Goal: Task Accomplishment & Management: Manage account settings

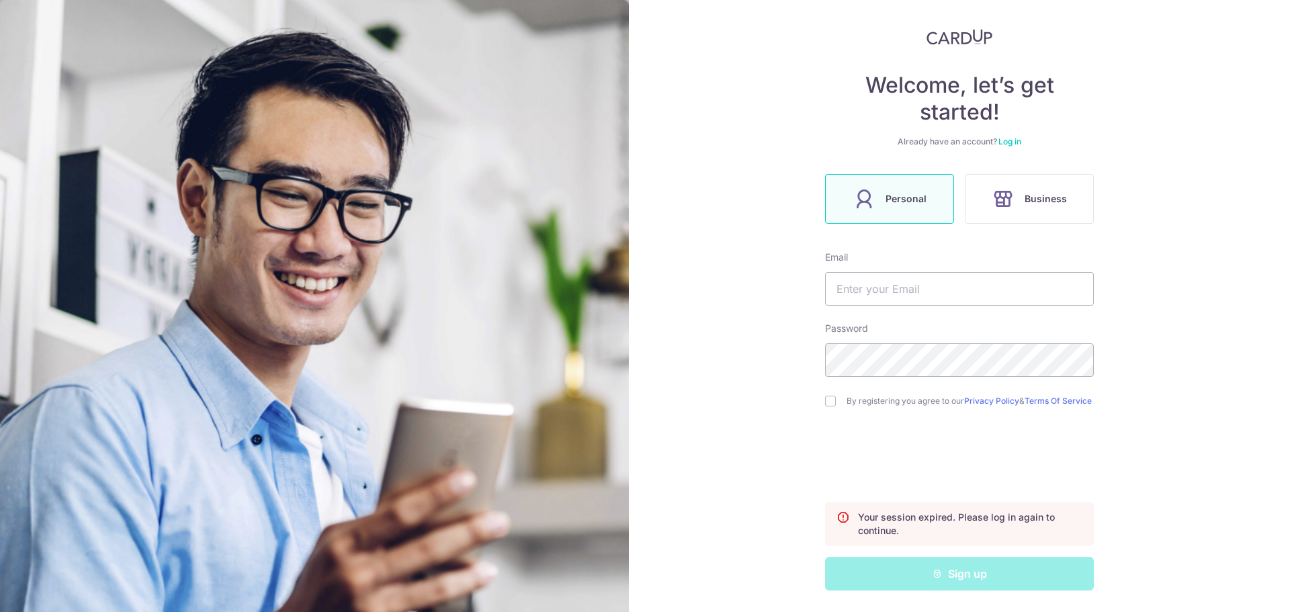
scroll to position [73, 0]
click at [889, 296] on input "text" at bounding box center [959, 289] width 269 height 34
type input "[EMAIL_ADDRESS][DOMAIN_NAME]"
click at [866, 396] on label "By registering you agree to our Privacy Policy & Terms Of Service" at bounding box center [969, 401] width 247 height 11
click at [816, 400] on div "Welcome, let’s get started! Already have an account? Log in Personal Business E…" at bounding box center [959, 306] width 661 height 612
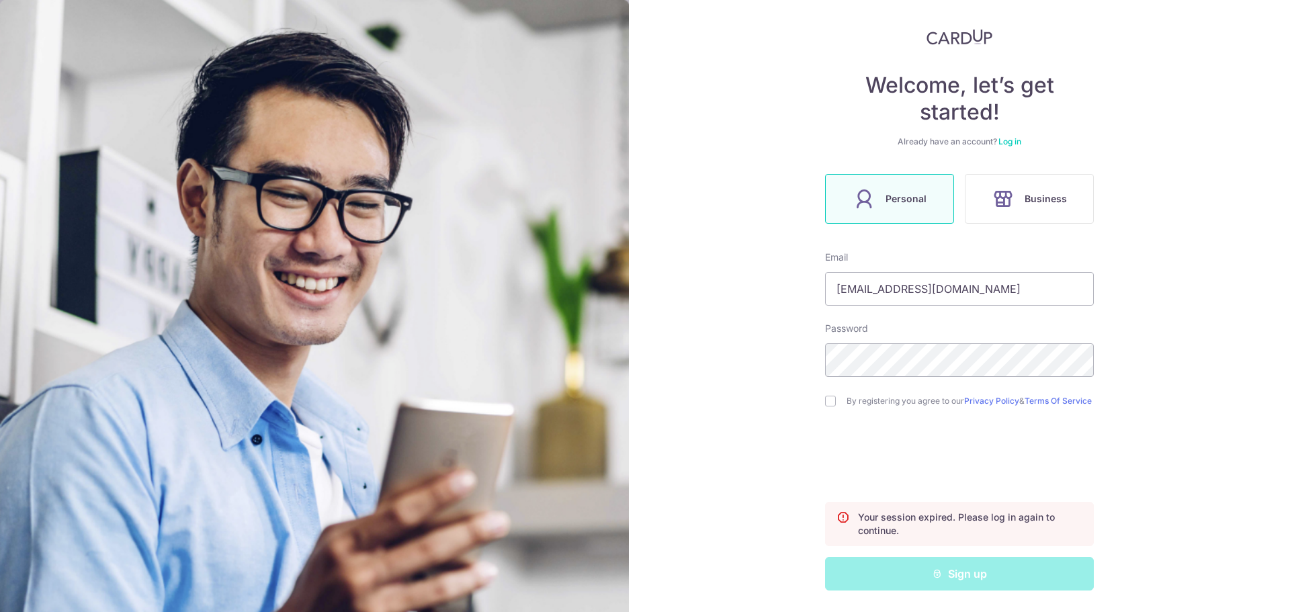
click at [1014, 123] on div "Welcome, let’s get started! Already have an account? Log in Personal Business E…" at bounding box center [959, 309] width 269 height 561
click at [1008, 136] on link "Log in" at bounding box center [1009, 141] width 23 height 10
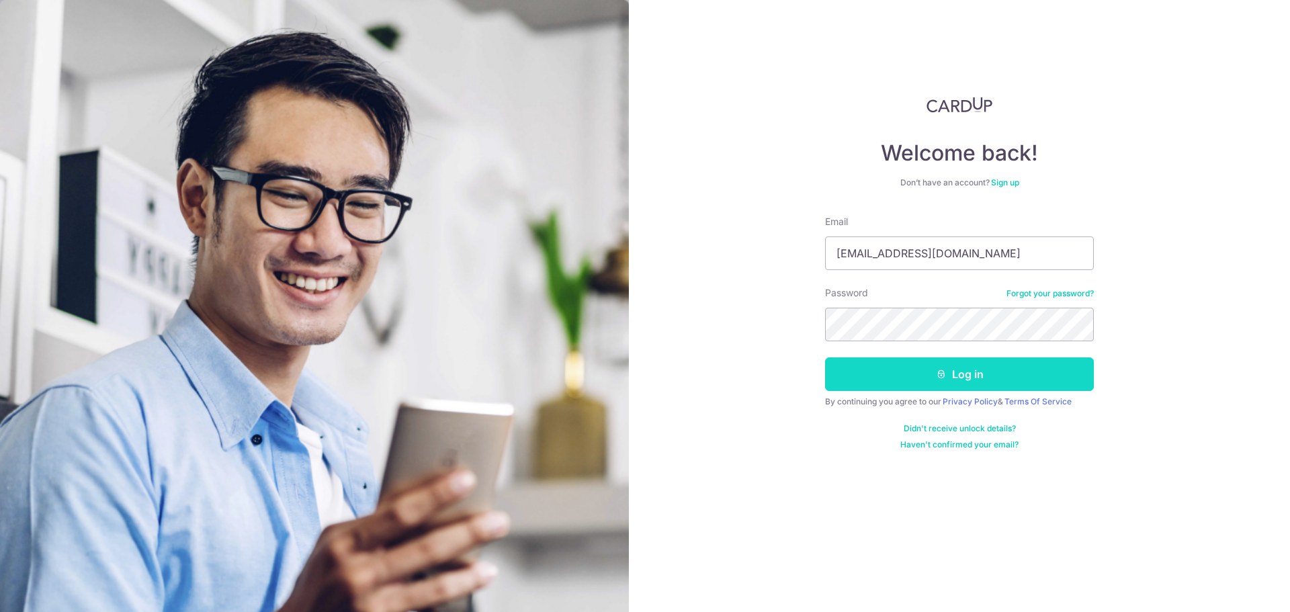
click at [907, 375] on button "Log in" at bounding box center [959, 374] width 269 height 34
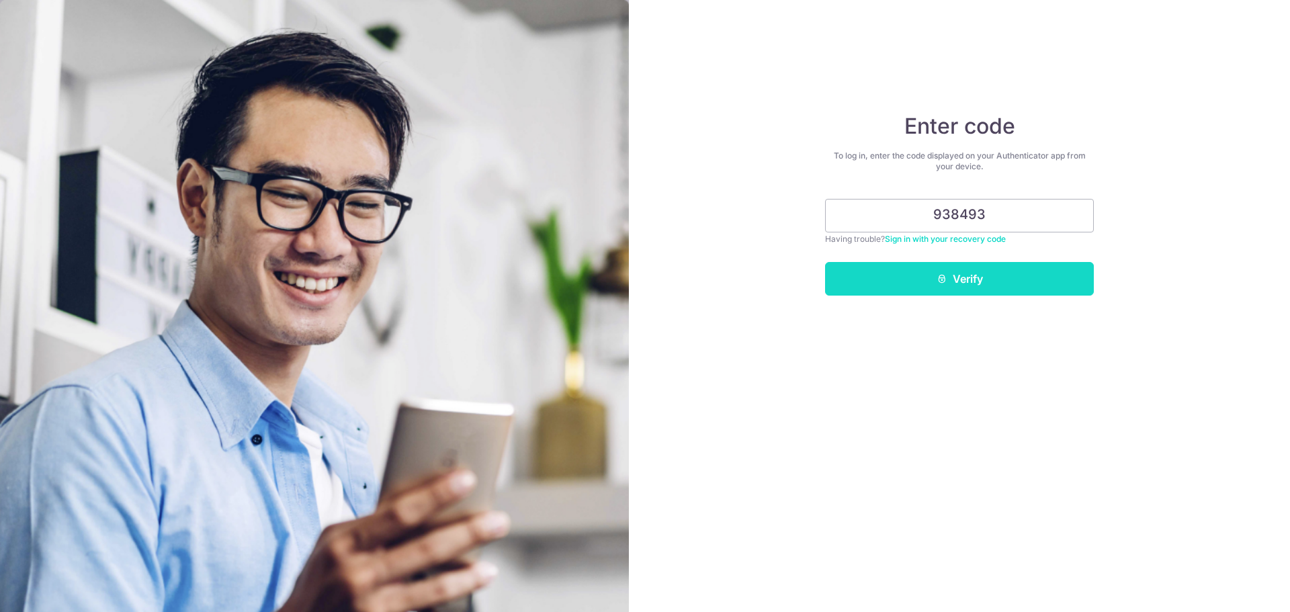
type input "938493"
click at [928, 269] on button "Verify" at bounding box center [959, 279] width 269 height 34
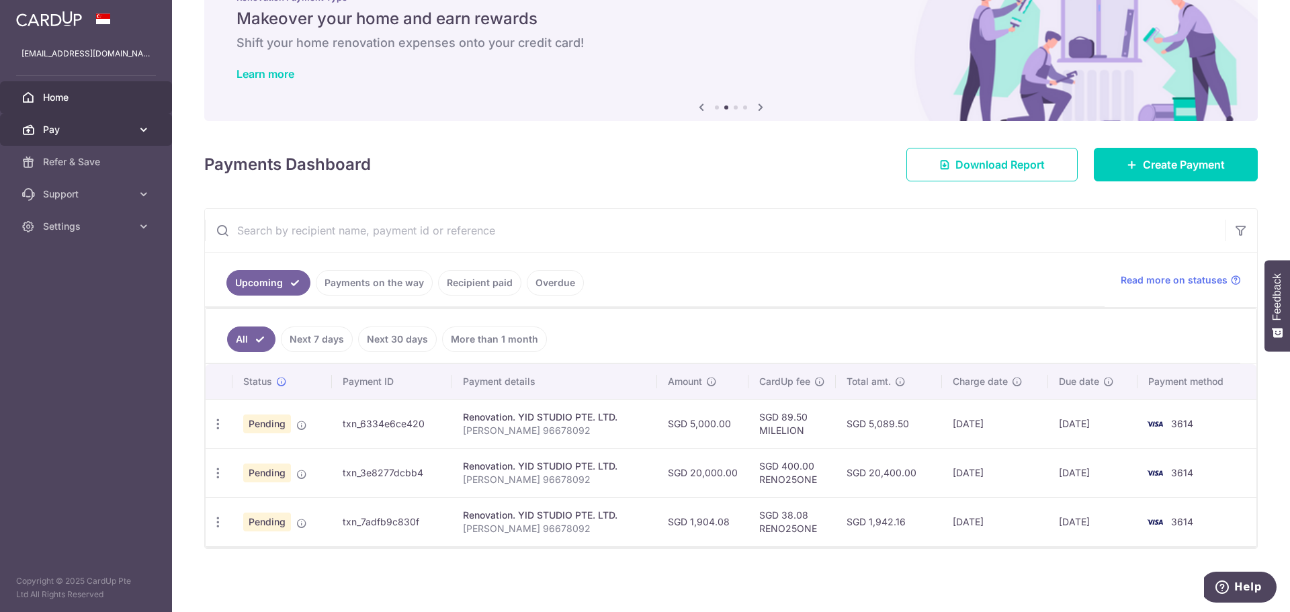
click at [102, 120] on link "Pay" at bounding box center [86, 130] width 172 height 32
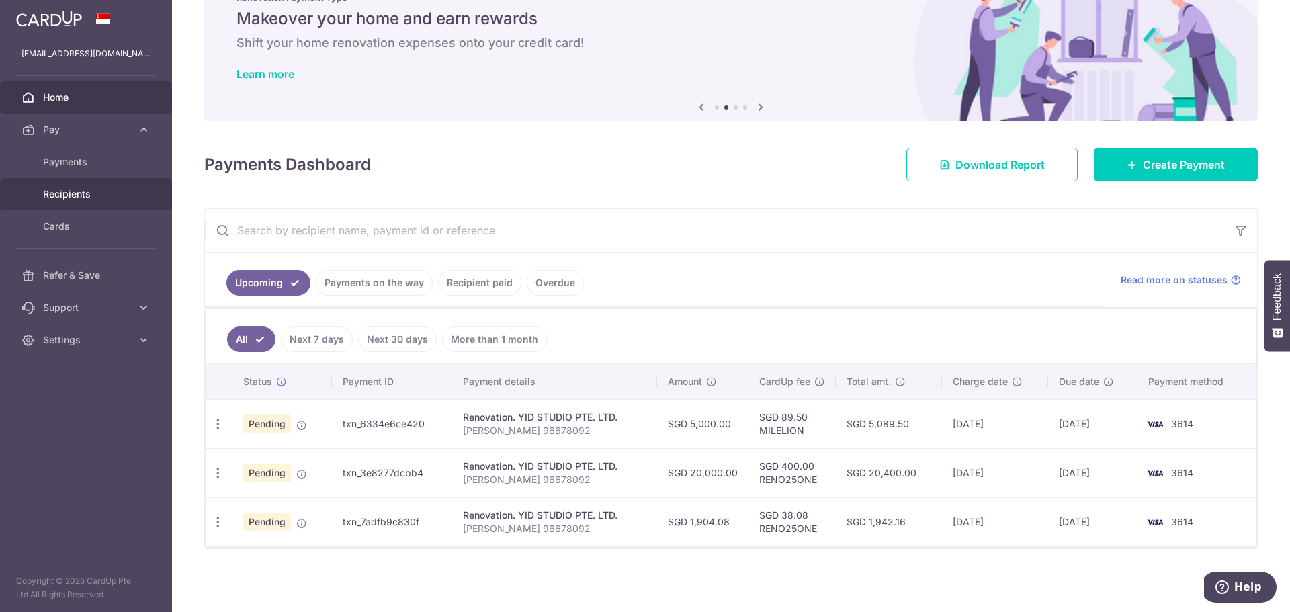
click at [109, 192] on span "Recipients" at bounding box center [87, 193] width 89 height 13
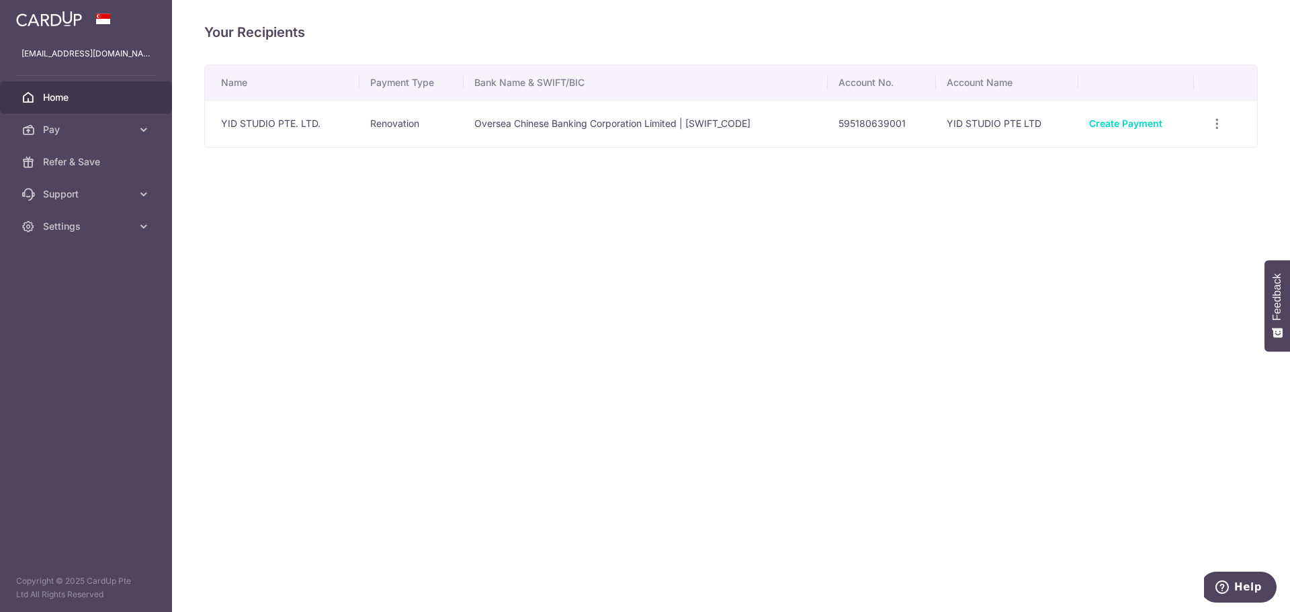
click at [50, 101] on span "Home" at bounding box center [87, 97] width 89 height 13
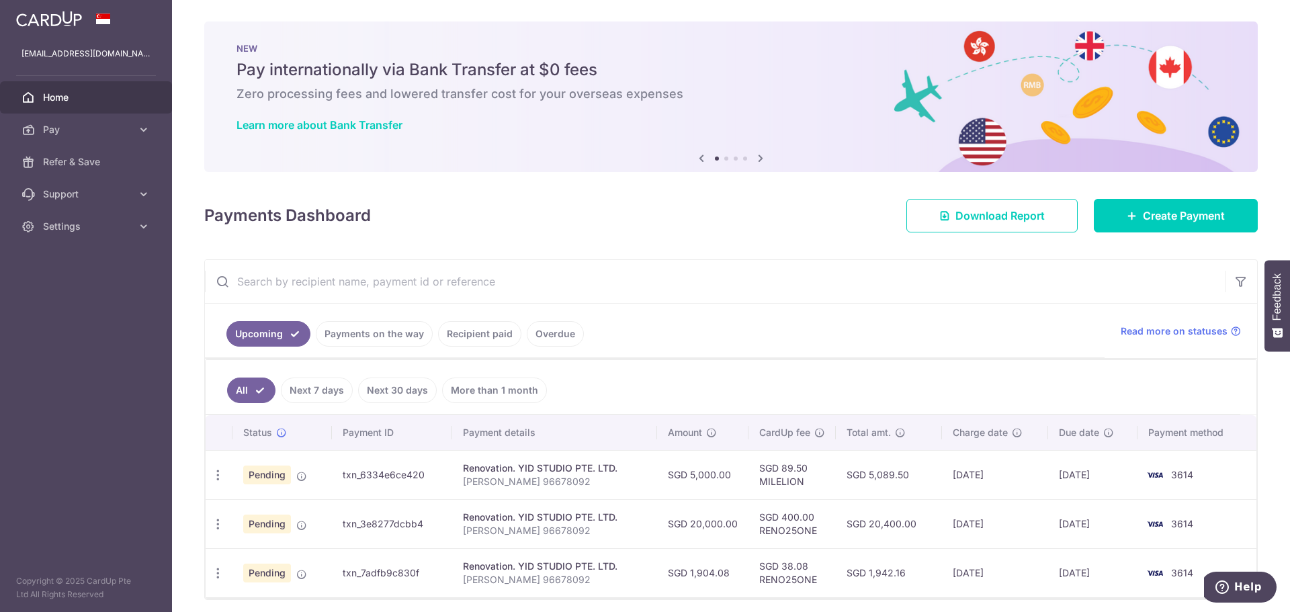
scroll to position [51, 0]
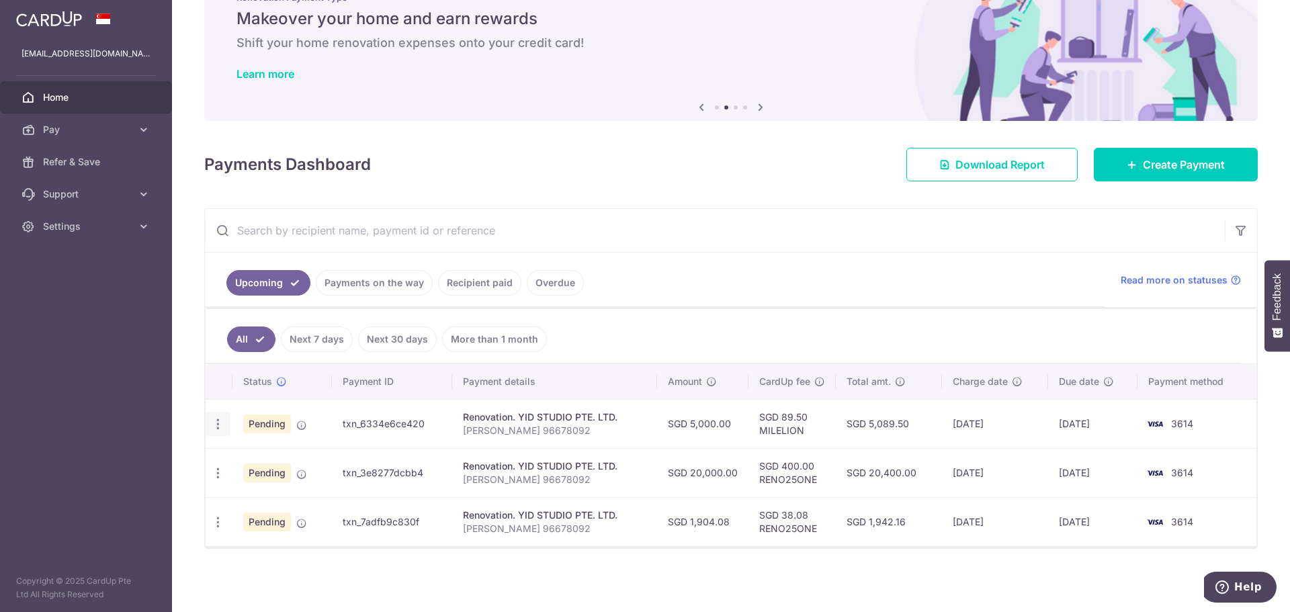
click at [218, 425] on icon "button" at bounding box center [218, 424] width 14 height 14
click at [238, 458] on link "Update payment" at bounding box center [276, 461] width 140 height 32
radio input "true"
type input "5,000.00"
type input "08/09/2025"
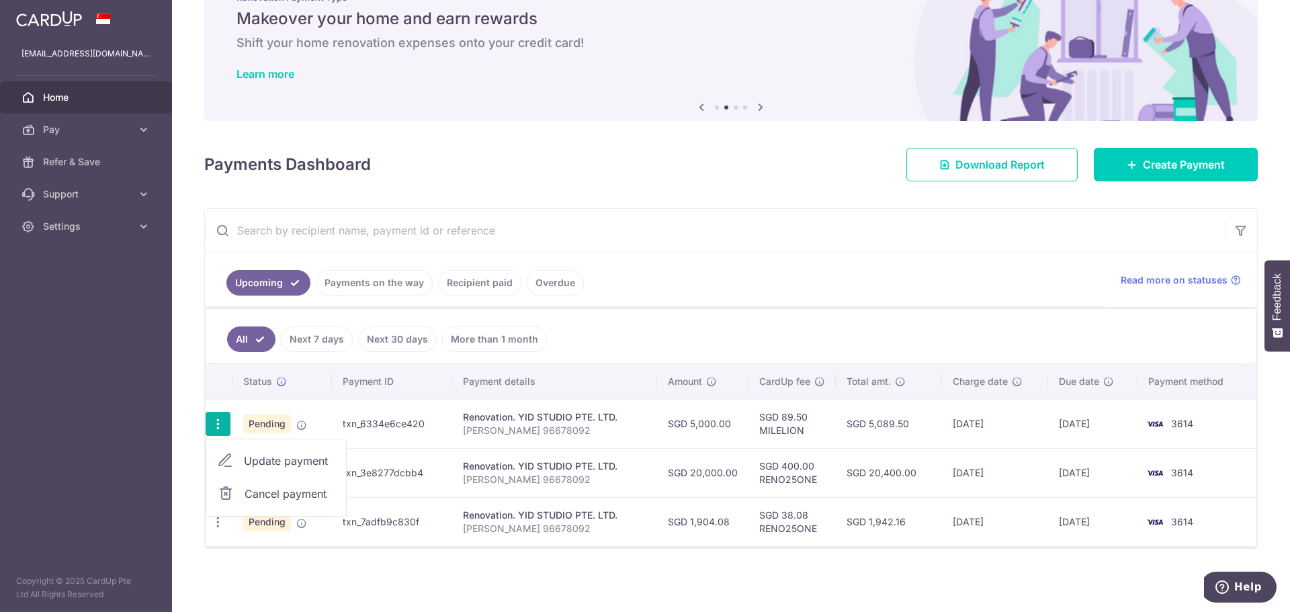
type input "Weijie Reno 96678092"
type input "55% Part 1 of 3"
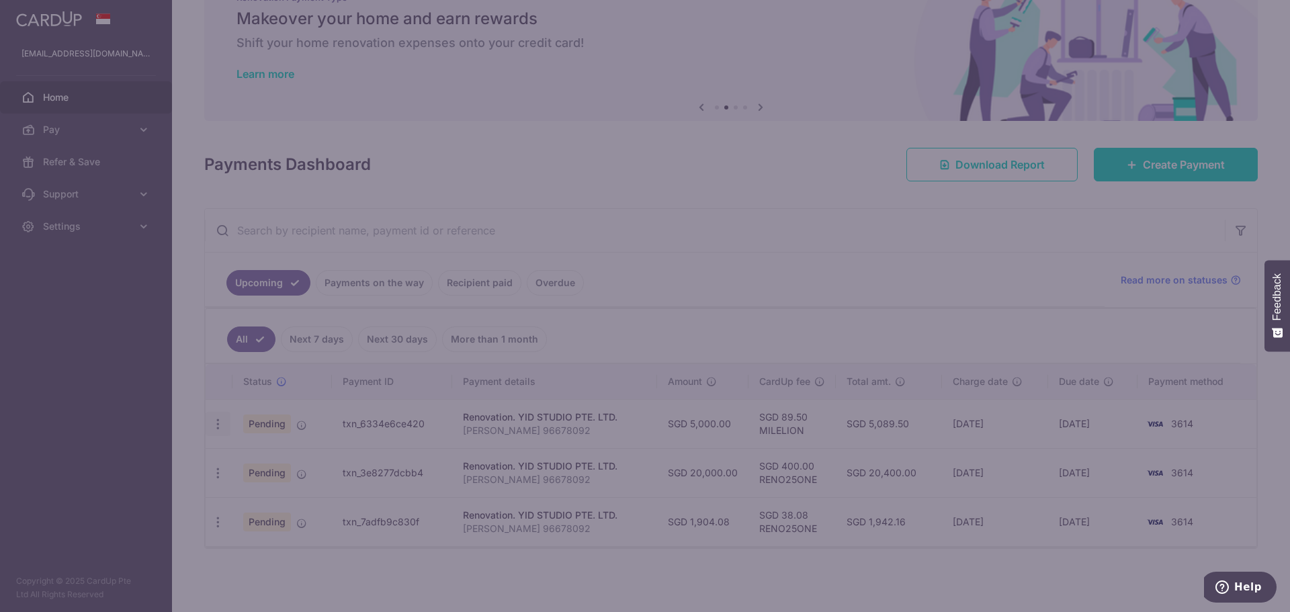
type input "MILELION"
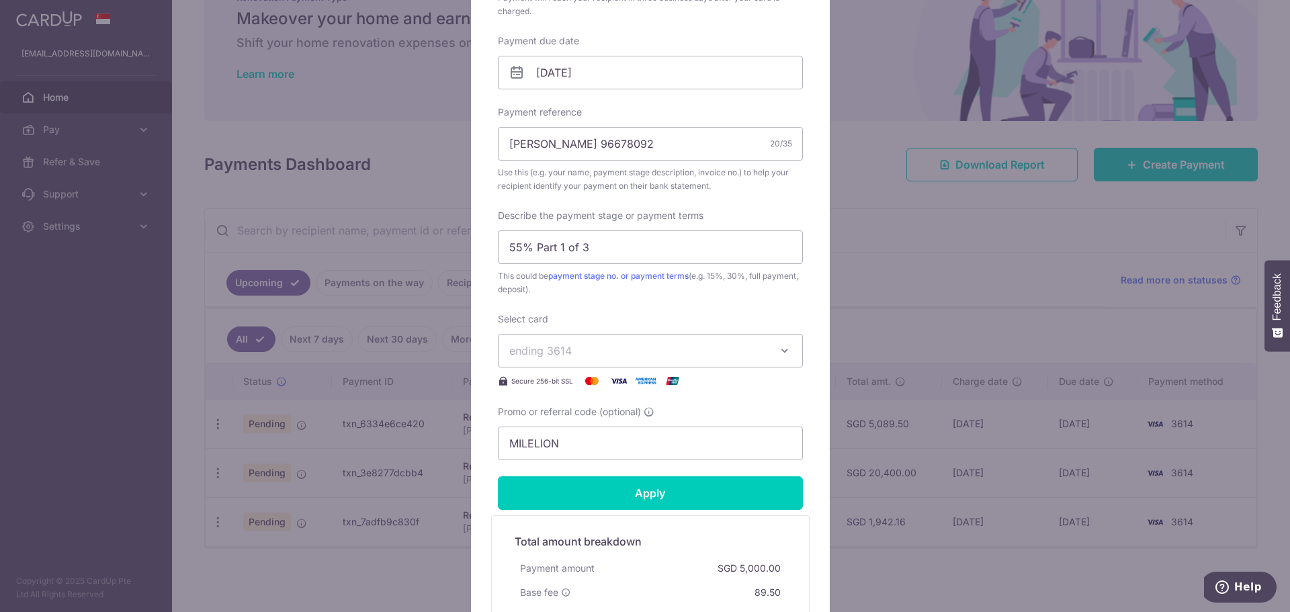
scroll to position [67, 0]
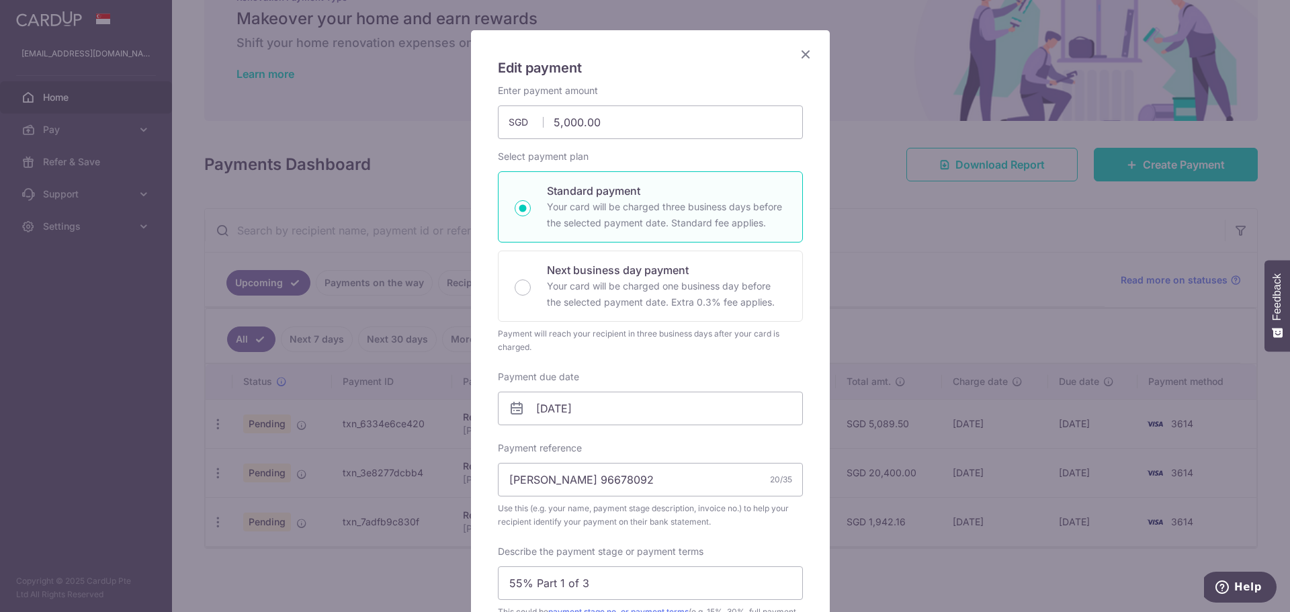
click at [797, 54] on icon "Close" at bounding box center [805, 54] width 16 height 17
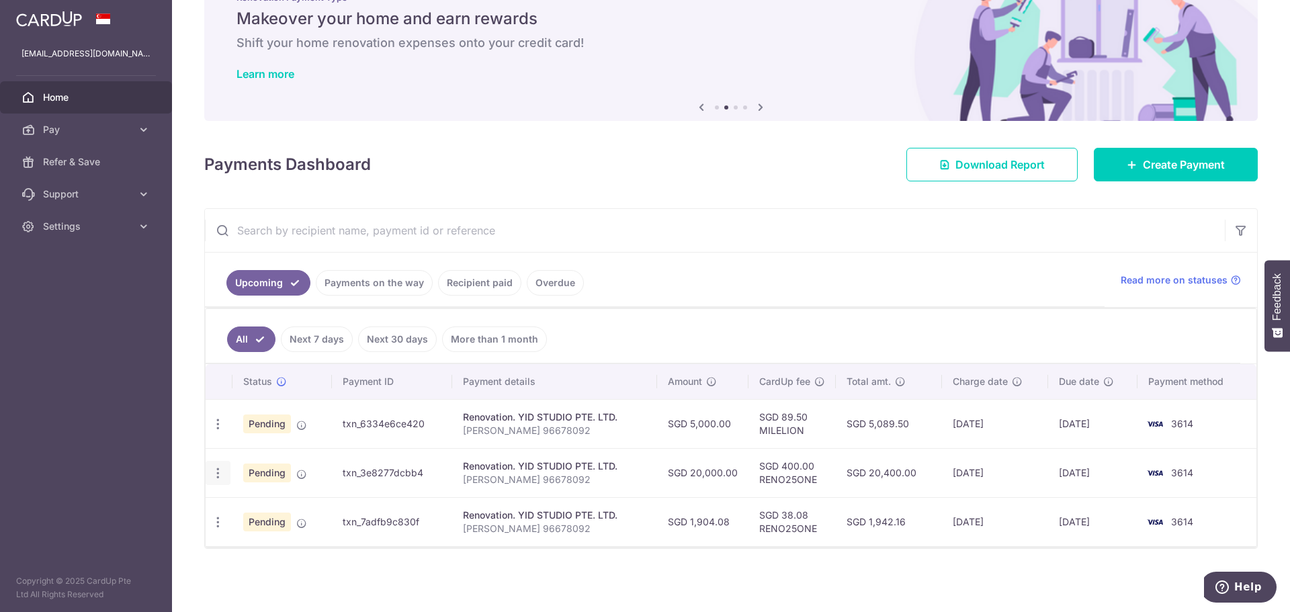
click at [214, 431] on icon "button" at bounding box center [218, 424] width 14 height 14
click at [220, 500] on link "Update payment" at bounding box center [276, 510] width 140 height 32
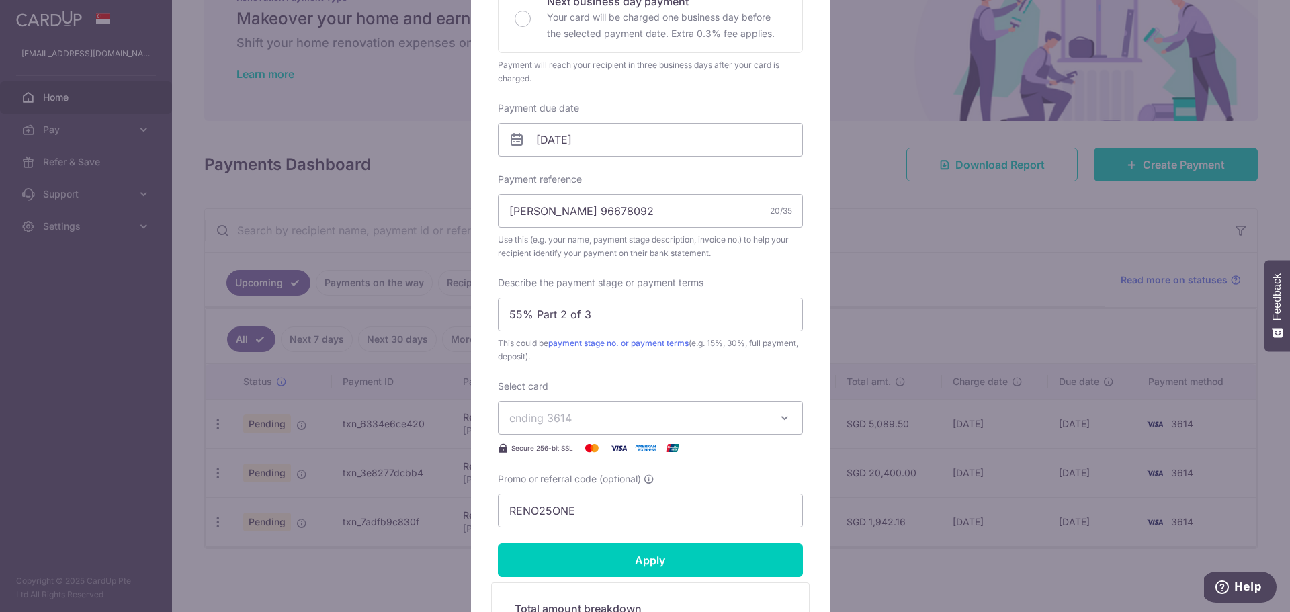
scroll to position [0, 0]
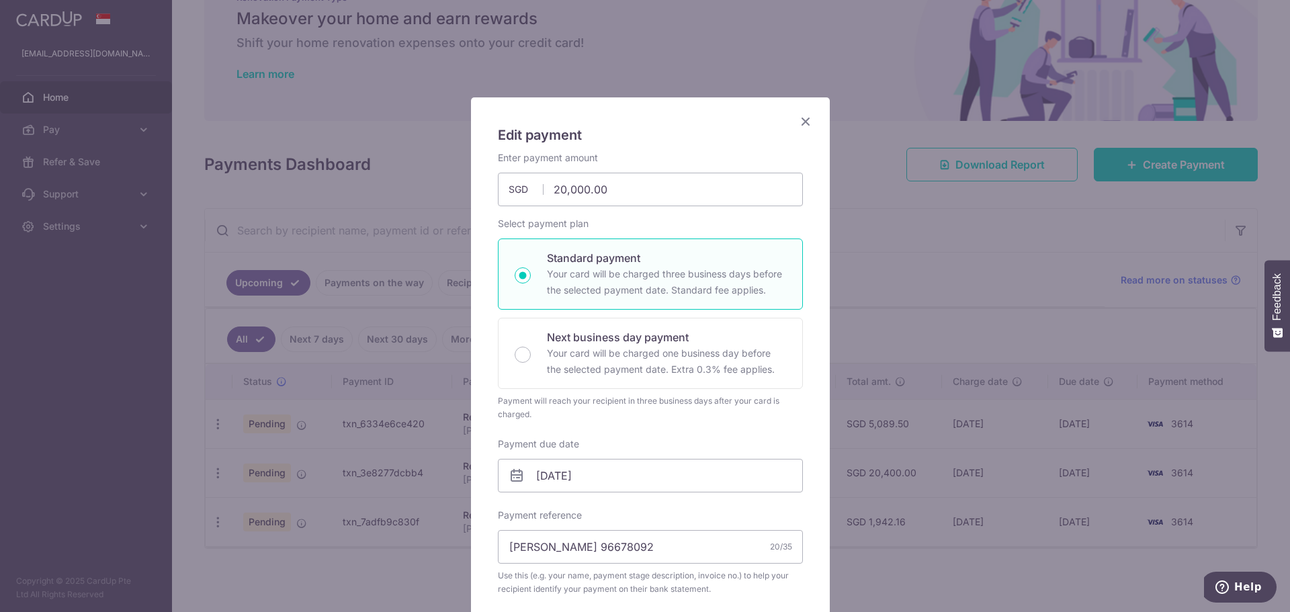
click at [805, 117] on icon "Close" at bounding box center [805, 121] width 16 height 17
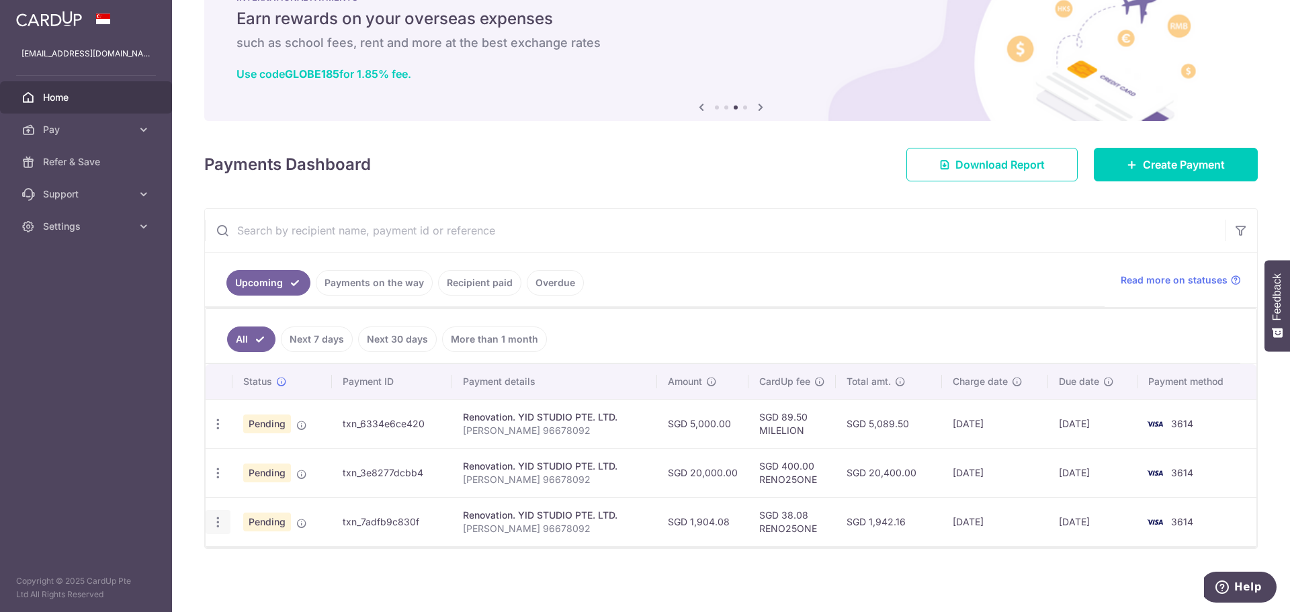
click at [212, 431] on icon "button" at bounding box center [218, 424] width 14 height 14
click at [236, 549] on link "Update payment" at bounding box center [276, 559] width 140 height 32
type input "1,904.08"
radio input "true"
type input "55% Part 3 of 3"
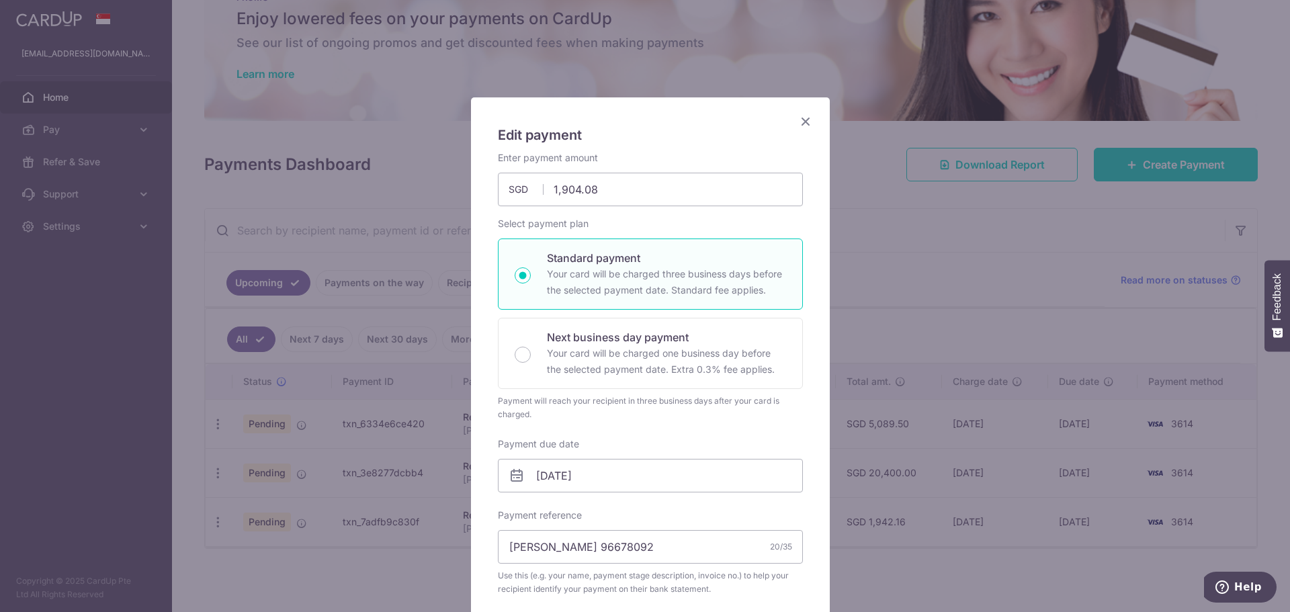
click at [801, 121] on icon "Close" at bounding box center [805, 121] width 16 height 17
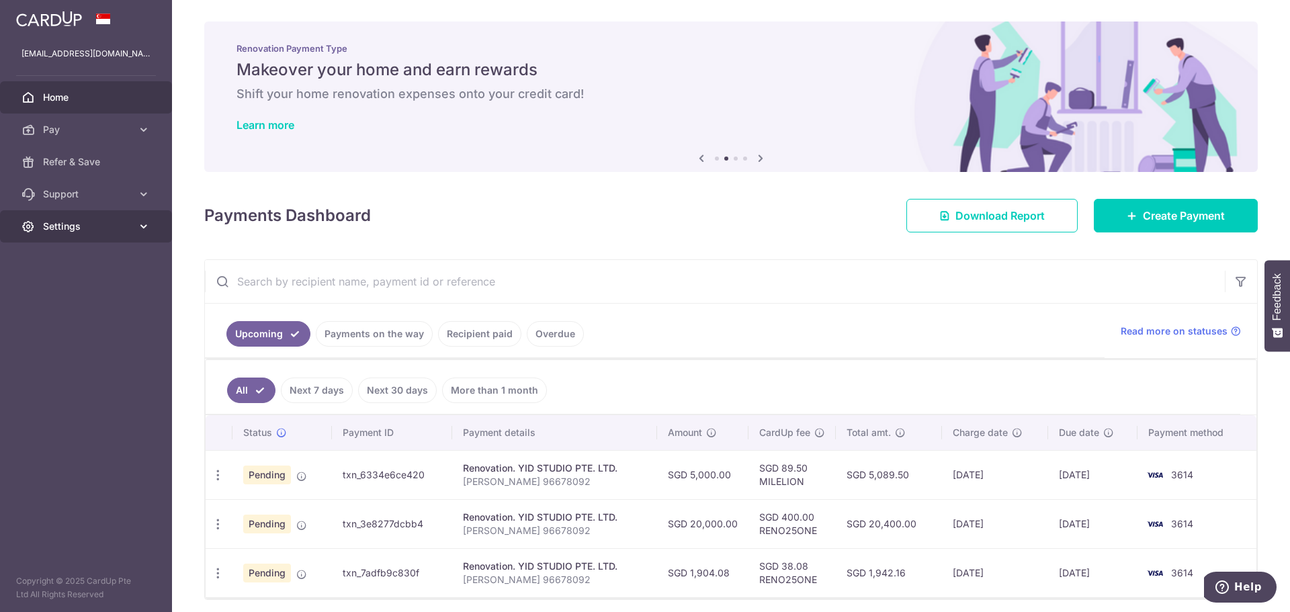
click at [56, 222] on span "Settings" at bounding box center [87, 226] width 89 height 13
click at [65, 283] on link "Logout" at bounding box center [86, 291] width 172 height 32
